Goal: Browse casually

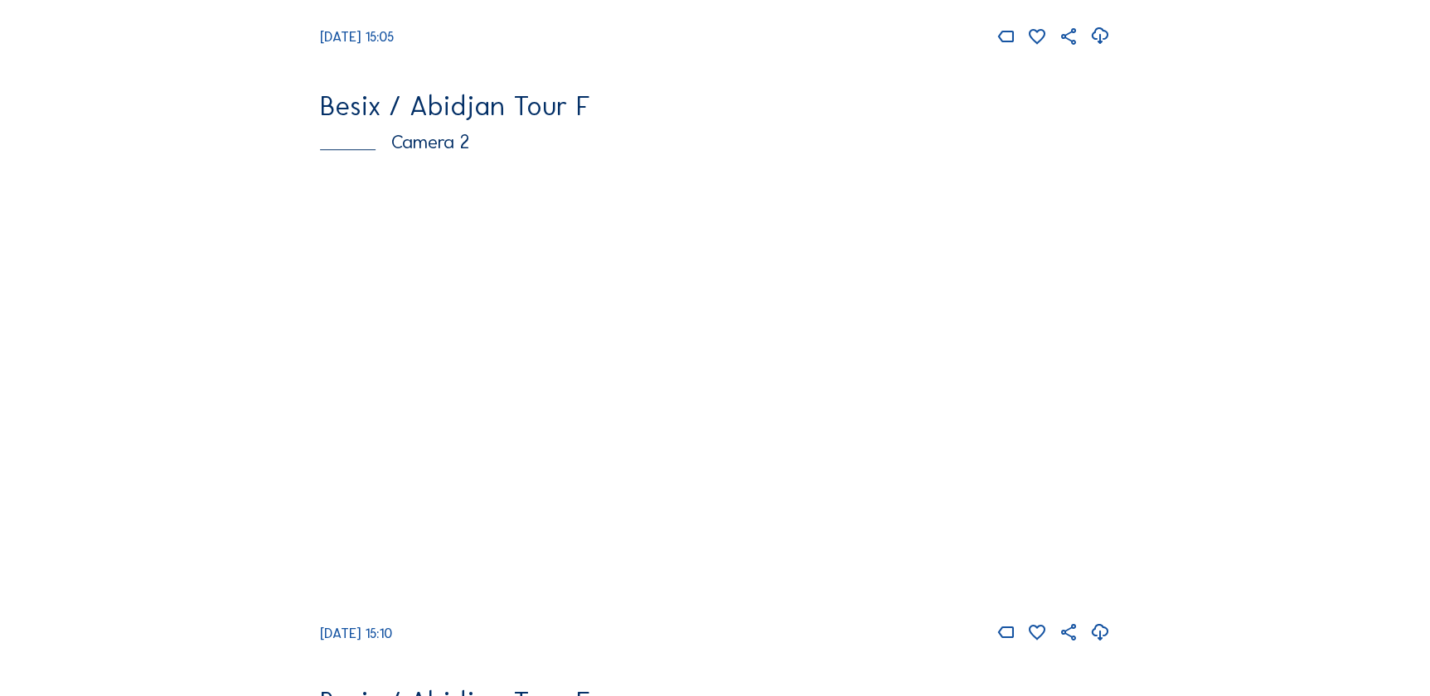
scroll to position [753, 0]
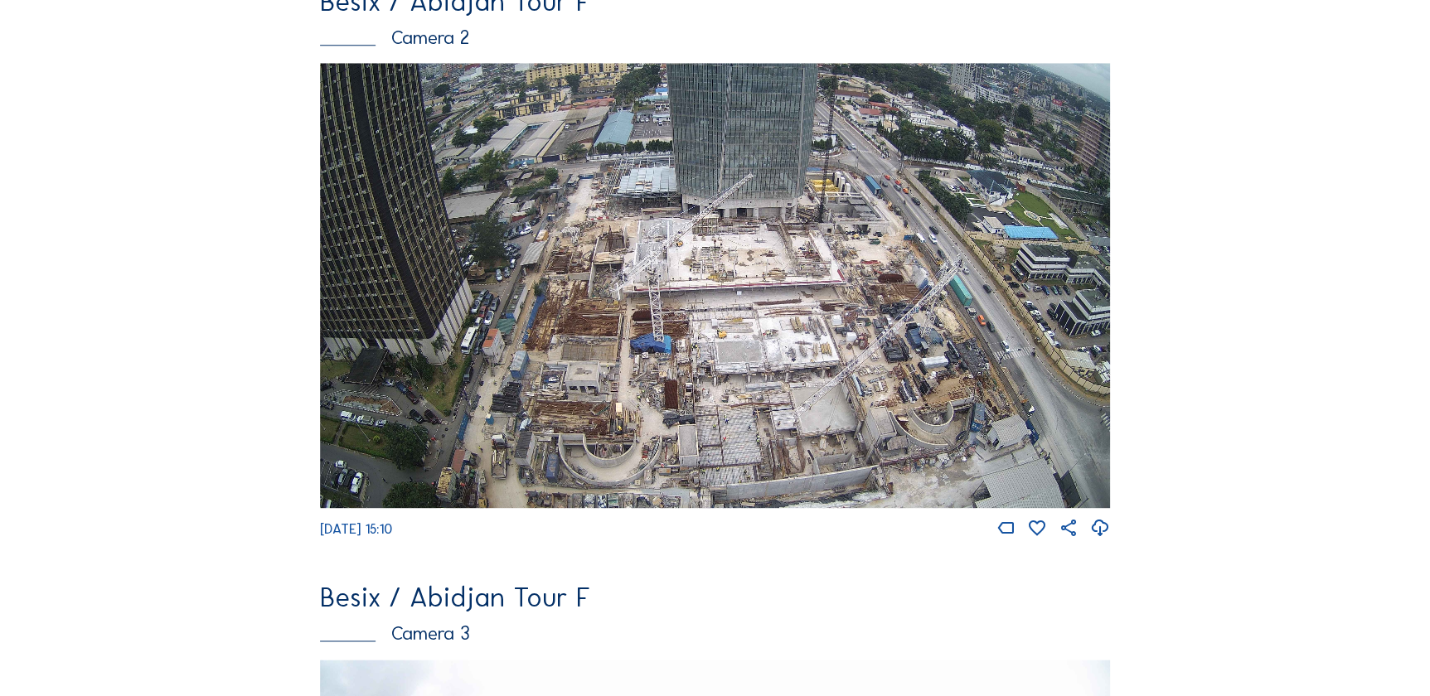
click at [831, 376] on img at bounding box center [715, 285] width 791 height 445
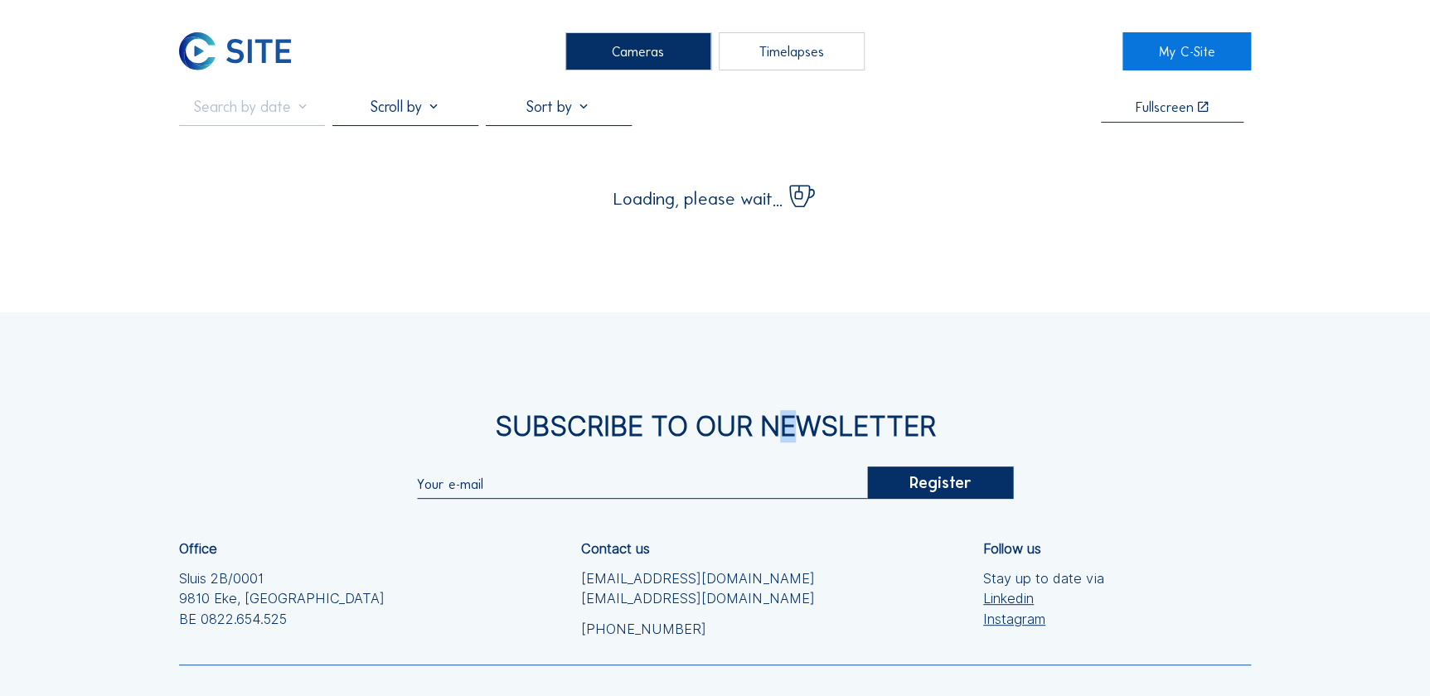
drag, startPoint x: 777, startPoint y: 389, endPoint x: 766, endPoint y: 316, distance: 73.7
click at [766, 316] on div "Subscribe to our newsletter Register Office Sluis 2B/0001 [GEOGRAPHIC_DATA] [PH…" at bounding box center [715, 587] width 1430 height 551
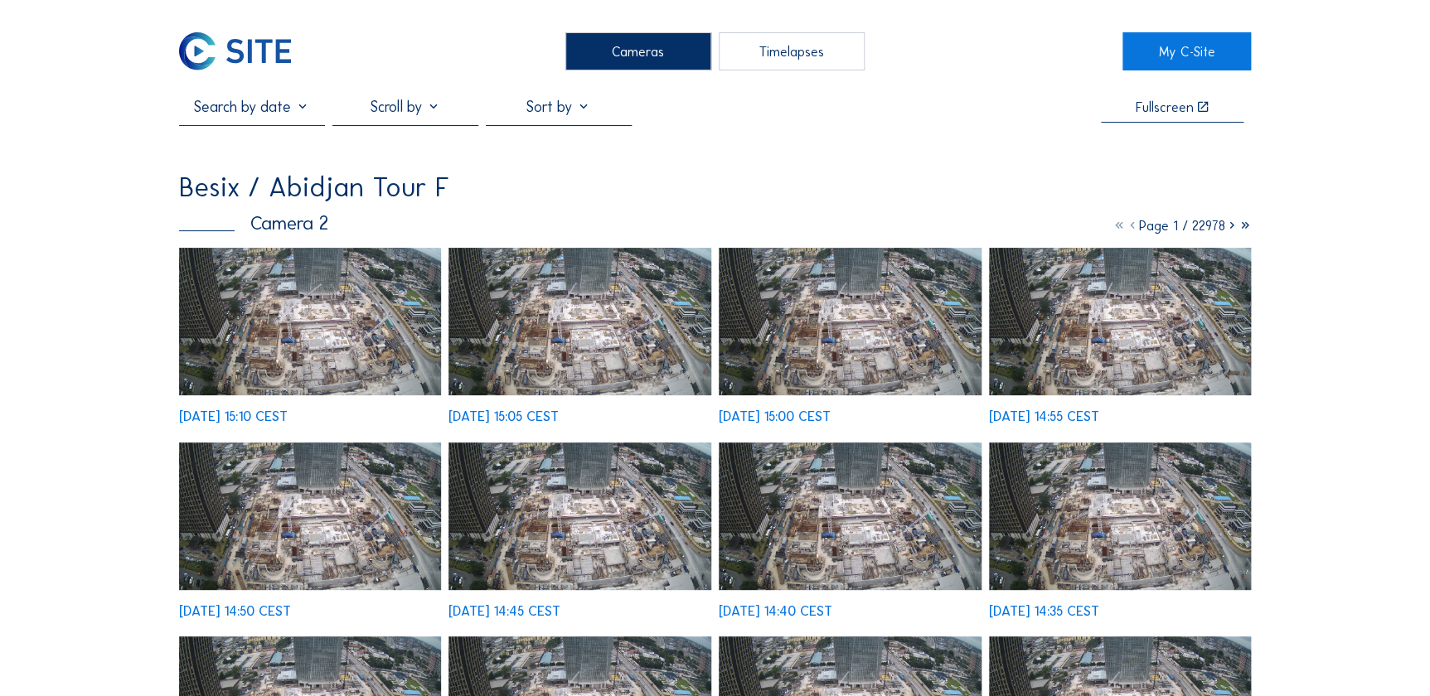
click at [353, 337] on img at bounding box center [310, 322] width 263 height 148
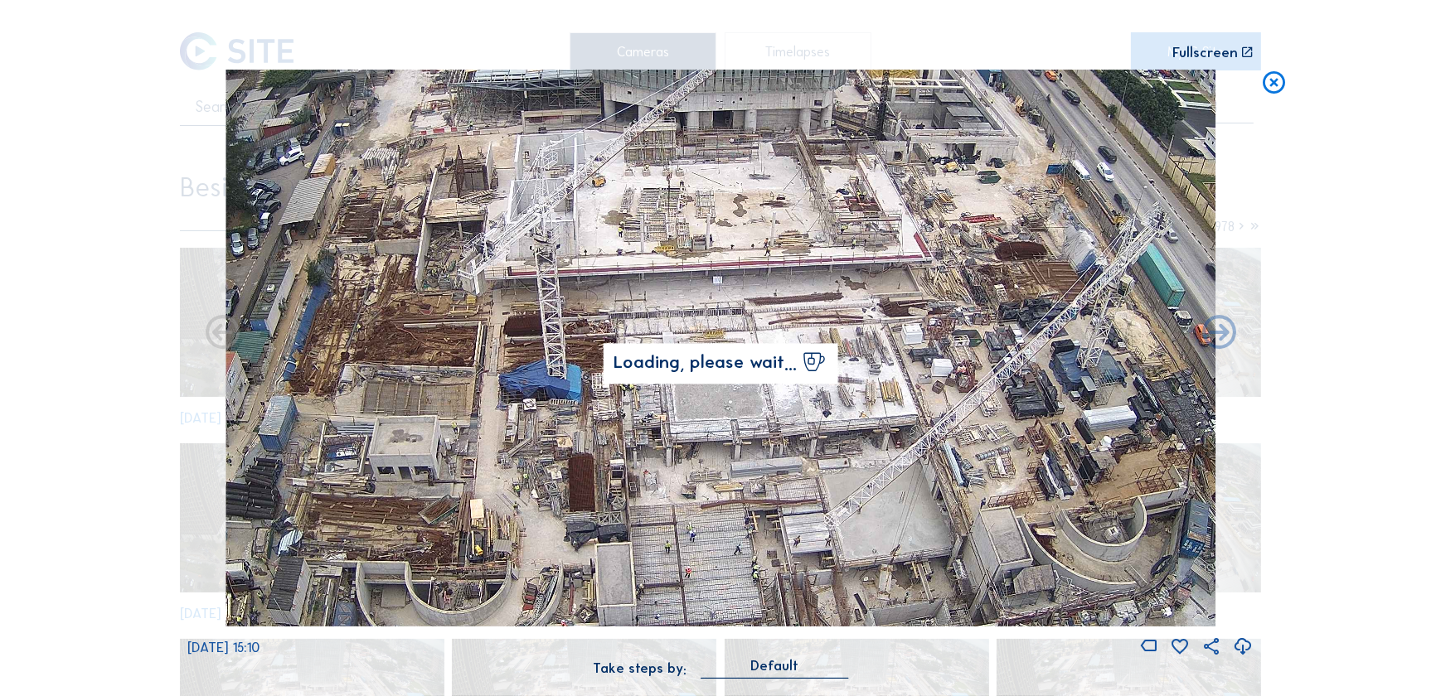
drag, startPoint x: 831, startPoint y: 370, endPoint x: 802, endPoint y: 274, distance: 99.4
click at [802, 274] on img at bounding box center [720, 348] width 990 height 557
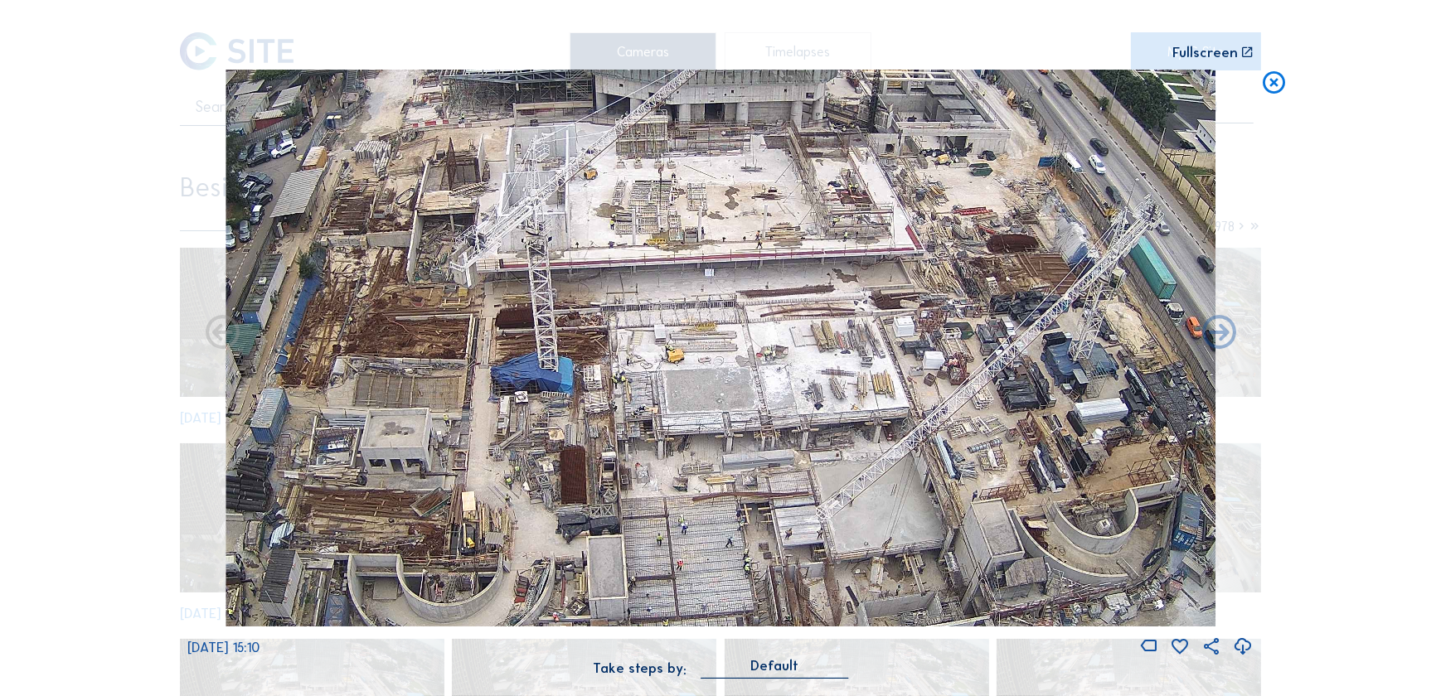
drag, startPoint x: 795, startPoint y: 334, endPoint x: 782, endPoint y: 328, distance: 13.7
click at [782, 328] on img at bounding box center [720, 348] width 990 height 557
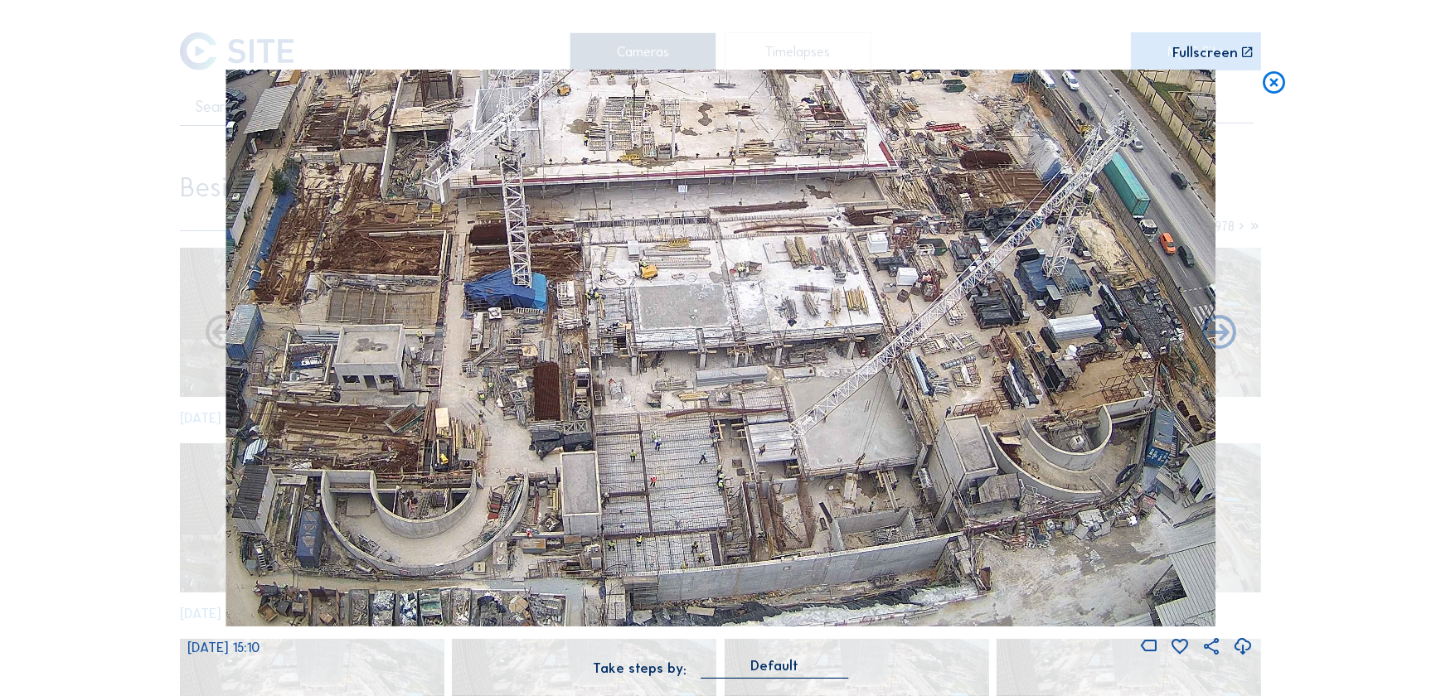
drag, startPoint x: 795, startPoint y: 495, endPoint x: 781, endPoint y: 414, distance: 82.4
click at [781, 414] on img at bounding box center [720, 348] width 990 height 557
